Goal: Navigation & Orientation: Find specific page/section

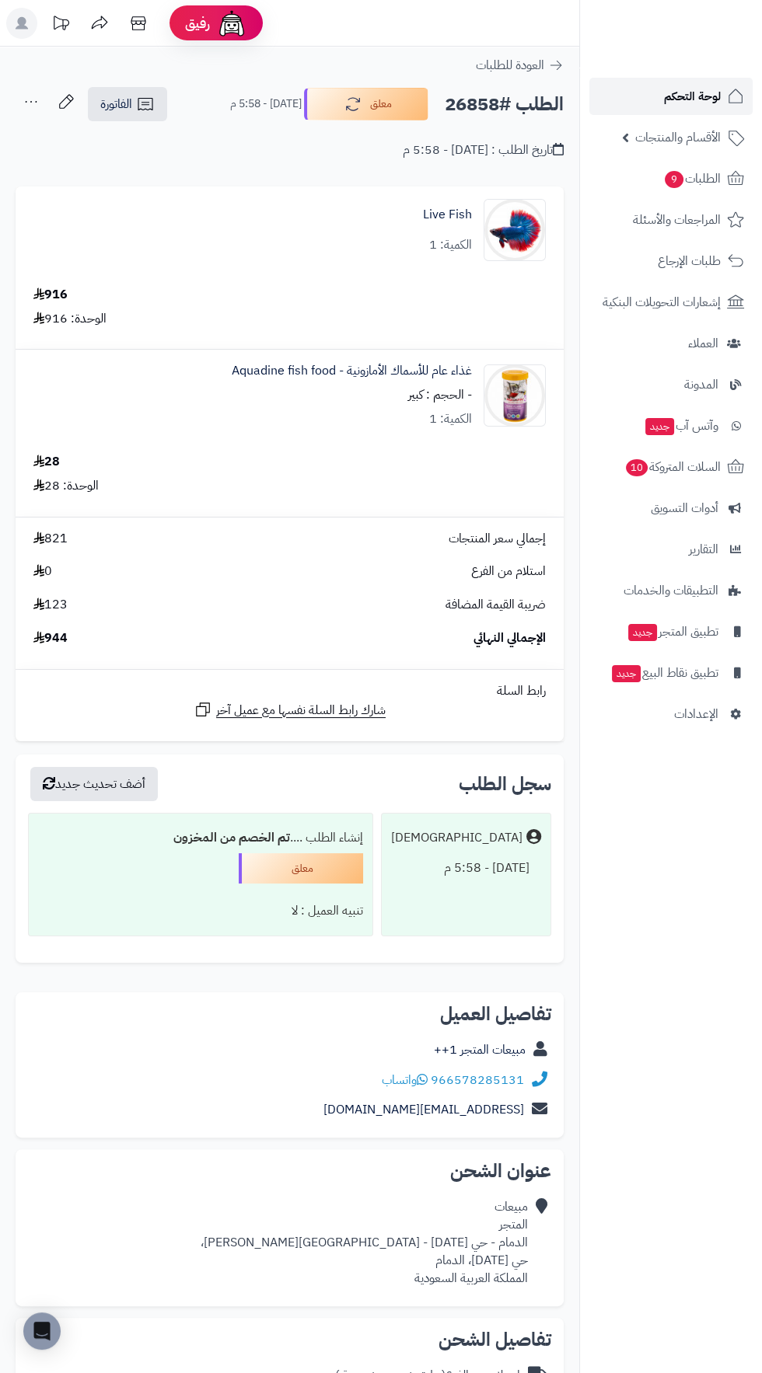
click at [684, 100] on span "لوحة التحكم" at bounding box center [692, 96] width 57 height 22
